Goal: Find contact information: Find contact information

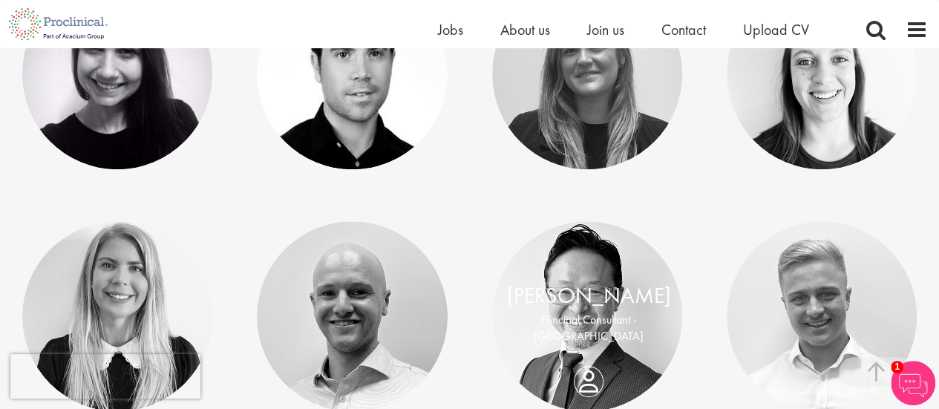
scroll to position [742, 0]
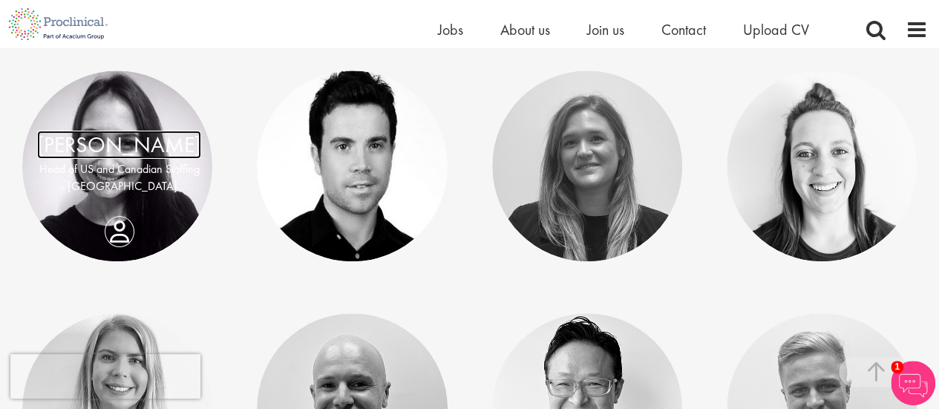
click at [89, 158] on link "[PERSON_NAME]" at bounding box center [119, 145] width 164 height 28
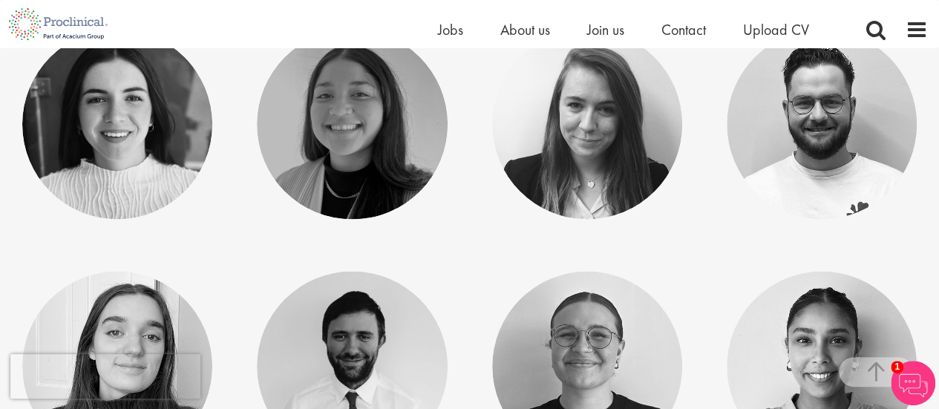
scroll to position [4157, 0]
